Goal: Task Accomplishment & Management: Manage account settings

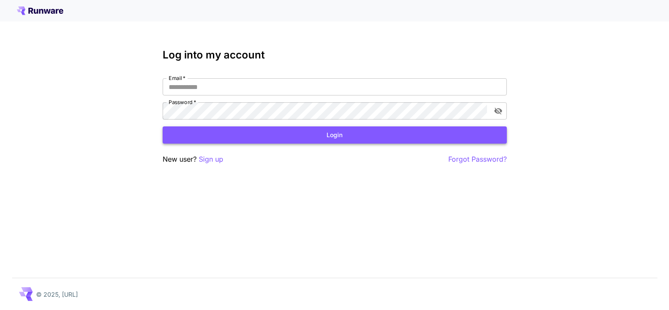
type input "**********"
click at [268, 137] on button "Login" at bounding box center [335, 136] width 344 height 18
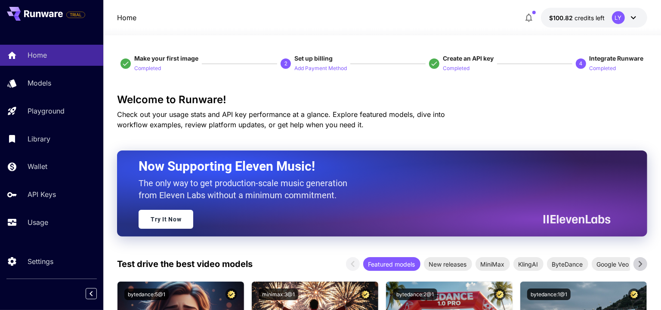
click at [607, 18] on button "$100.82 credits left LY" at bounding box center [594, 18] width 106 height 20
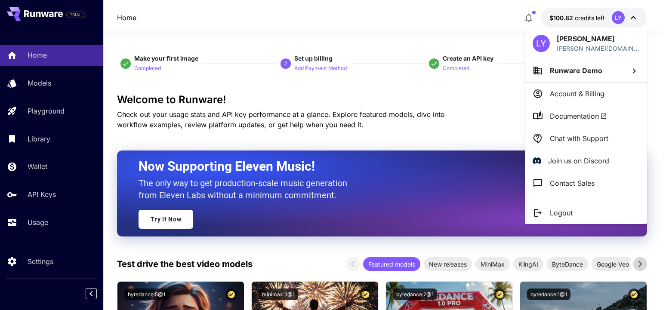
click at [594, 96] on p "Account & Billing" at bounding box center [577, 94] width 55 height 10
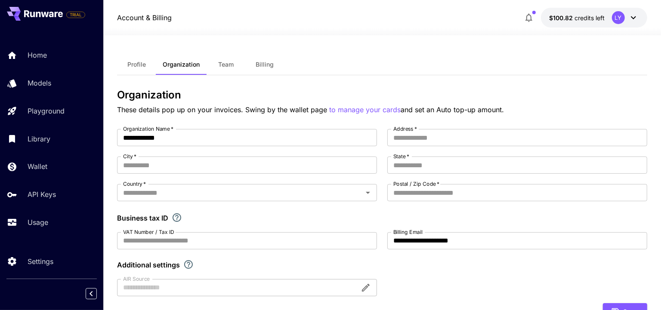
click at [226, 67] on span "Team" at bounding box center [225, 65] width 15 height 8
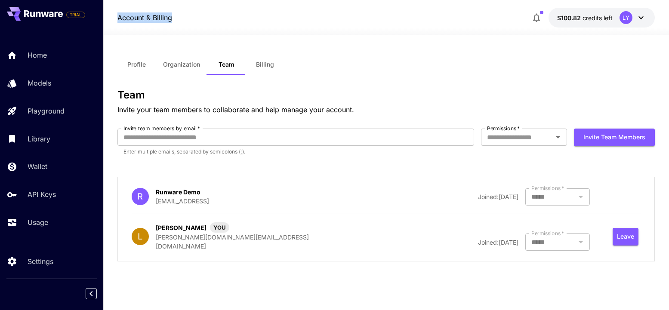
drag, startPoint x: 176, startPoint y: 17, endPoint x: 116, endPoint y: 14, distance: 59.9
click at [116, 14] on div "Account & Billing $100.82 credits left LY" at bounding box center [386, 17] width 566 height 35
copy p "Account & Billing"
click at [643, 21] on icon at bounding box center [641, 17] width 10 height 10
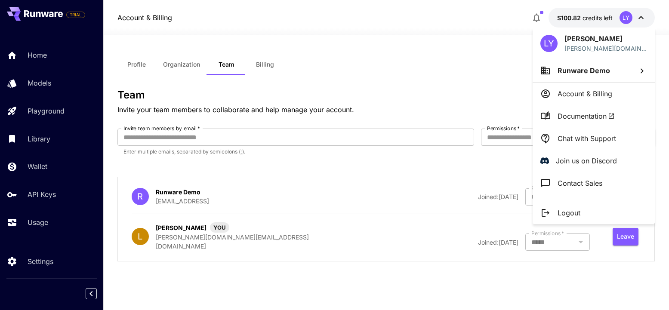
click at [461, 49] on div at bounding box center [334, 155] width 669 height 310
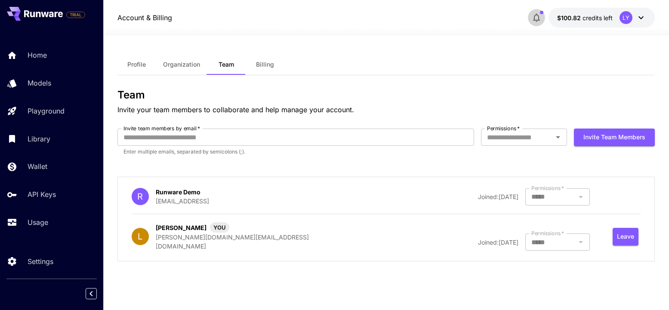
click at [536, 15] on icon "button" at bounding box center [536, 18] width 7 height 9
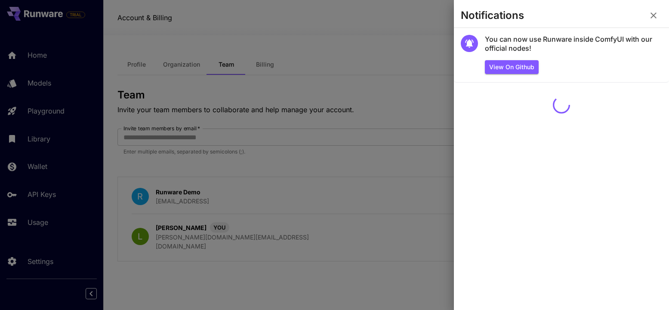
click at [379, 34] on div at bounding box center [334, 155] width 669 height 310
